Goal: Check status: Check status

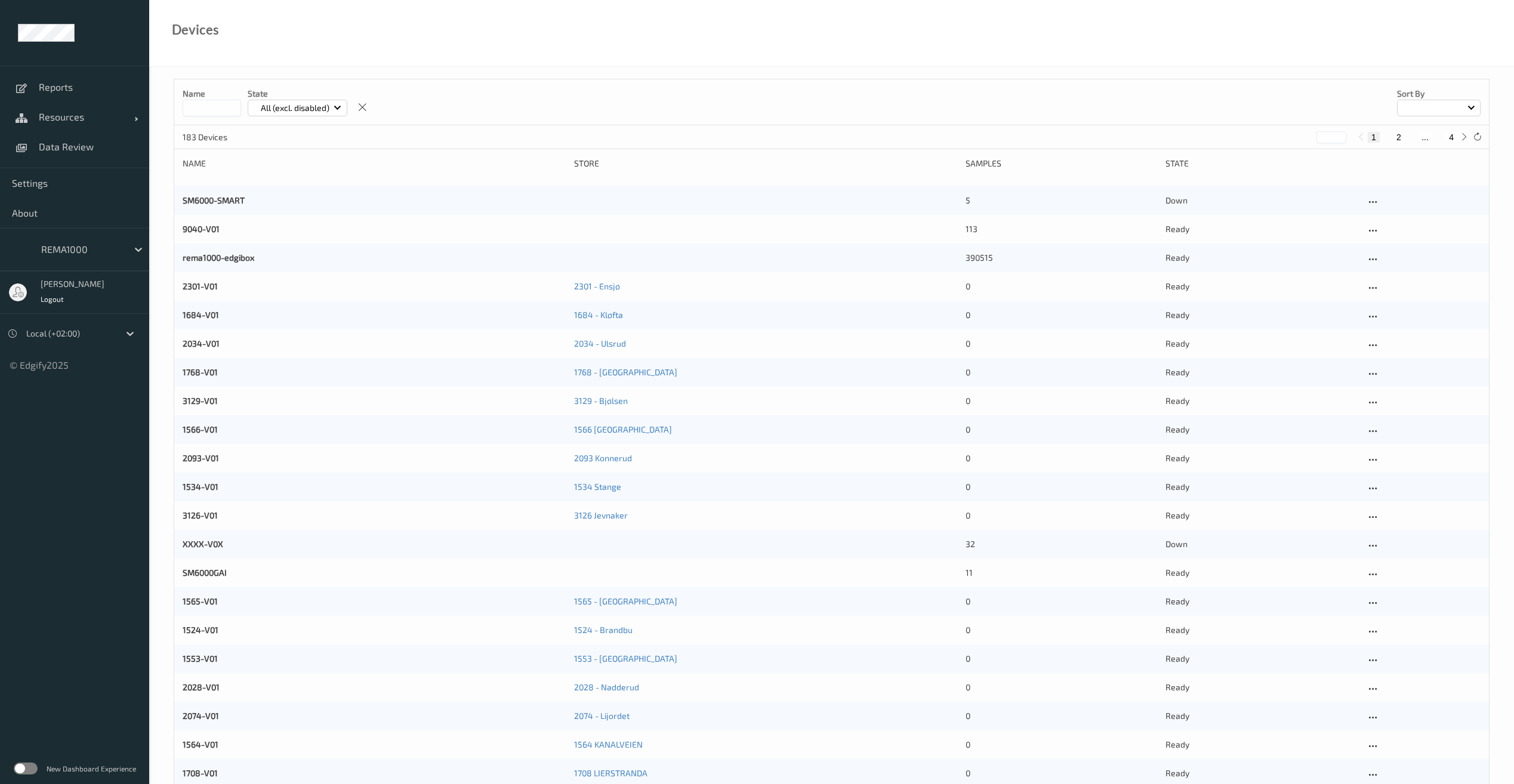
click at [225, 106] on input at bounding box center [211, 108] width 59 height 16
click at [70, 122] on span "Resources" at bounding box center [87, 117] width 96 height 12
click at [56, 146] on span "Devices" at bounding box center [87, 147] width 98 height 12
drag, startPoint x: 204, startPoint y: 103, endPoint x: 319, endPoint y: 79, distance: 117.5
click at [204, 103] on input at bounding box center [211, 108] width 59 height 16
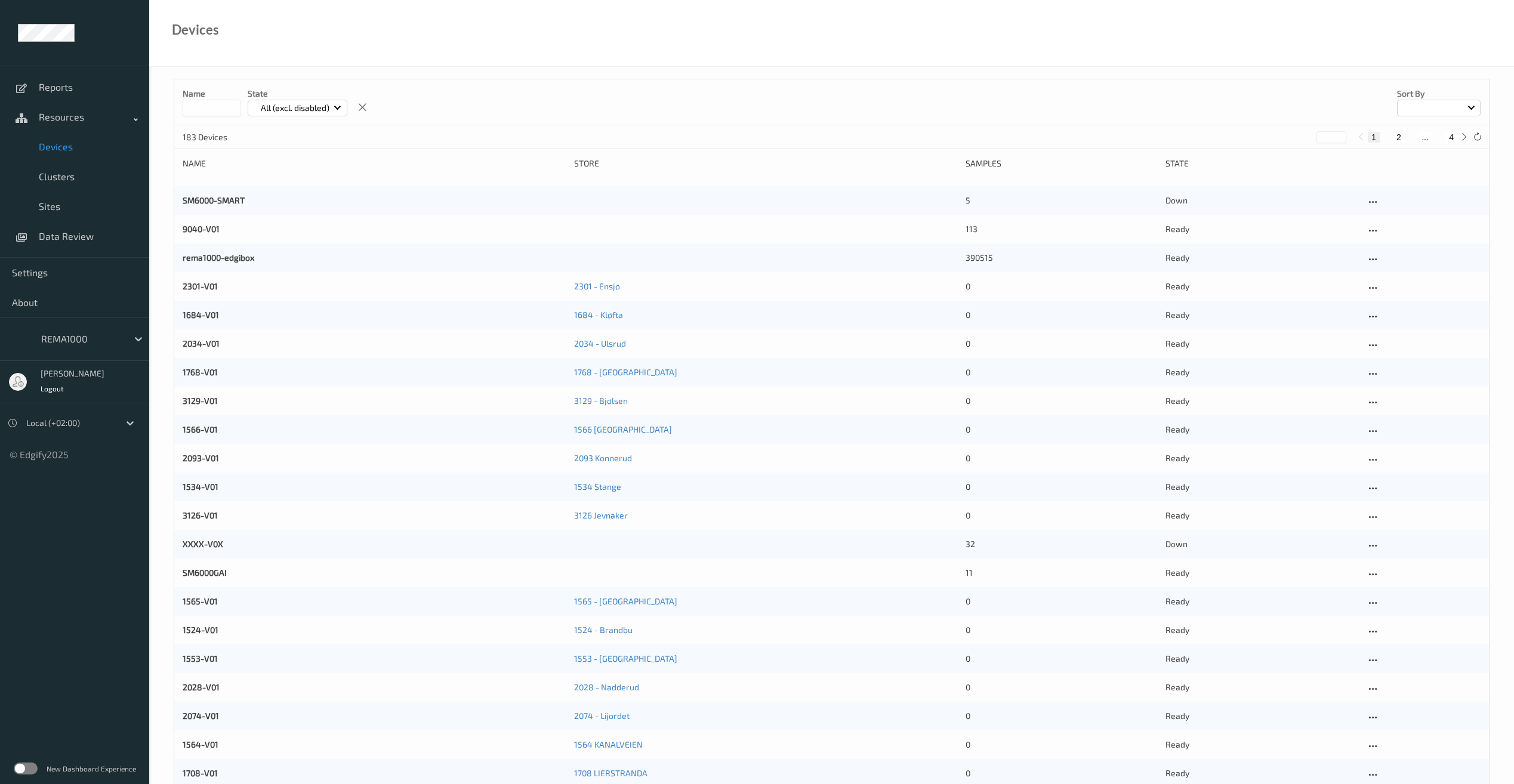
type input "*"
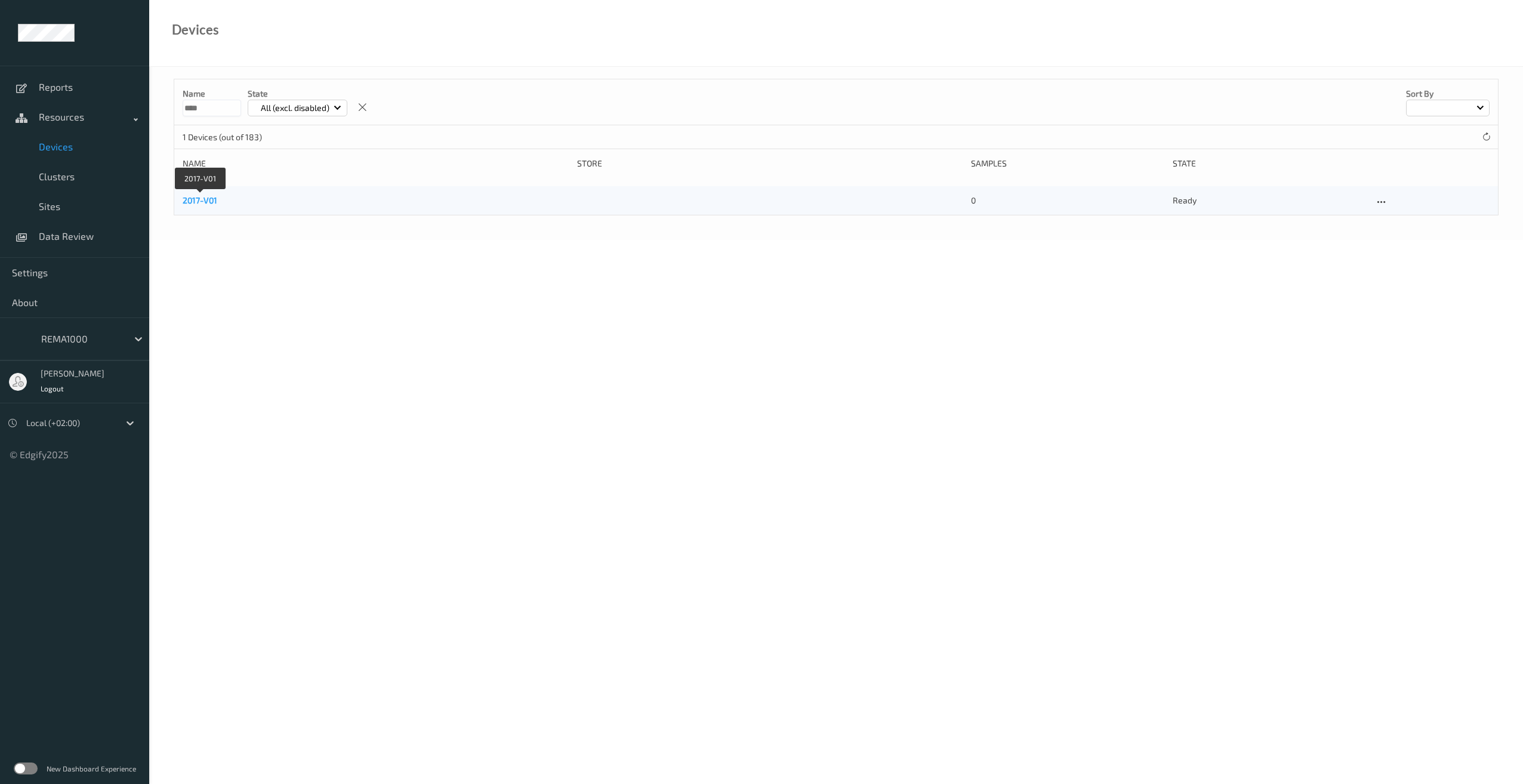
type input "****"
click at [196, 200] on link "2017-V01" at bounding box center [200, 200] width 35 height 10
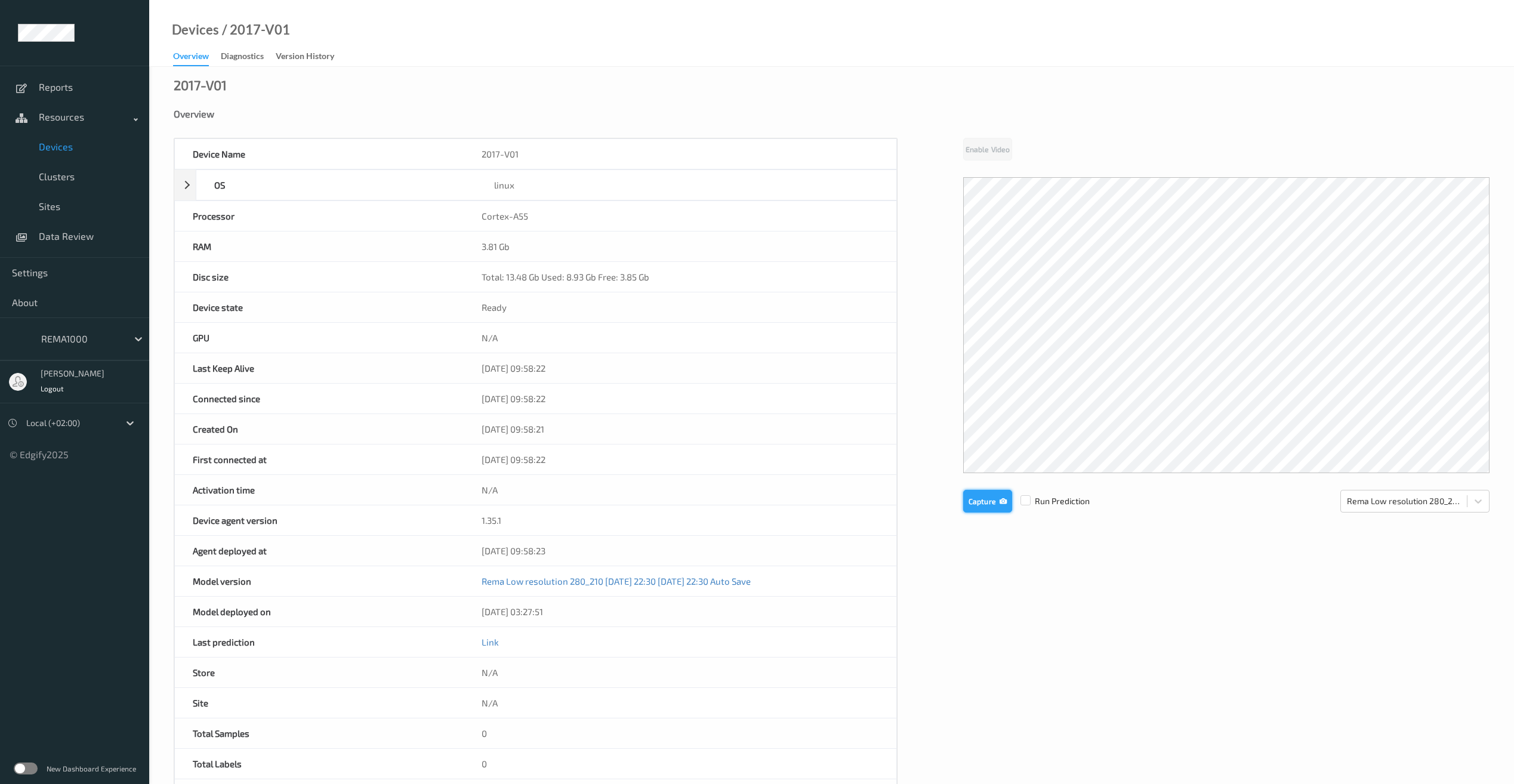
click at [990, 505] on button "Capture" at bounding box center [987, 500] width 49 height 22
click at [981, 595] on button "Capture" at bounding box center [987, 599] width 49 height 22
